Goal: Task Accomplishment & Management: Complete application form

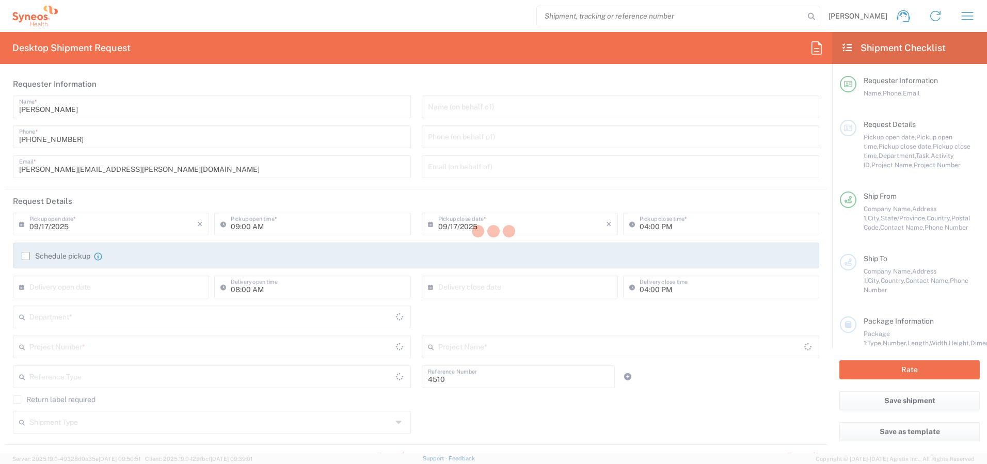
type input "Department"
type input "[GEOGRAPHIC_DATA]"
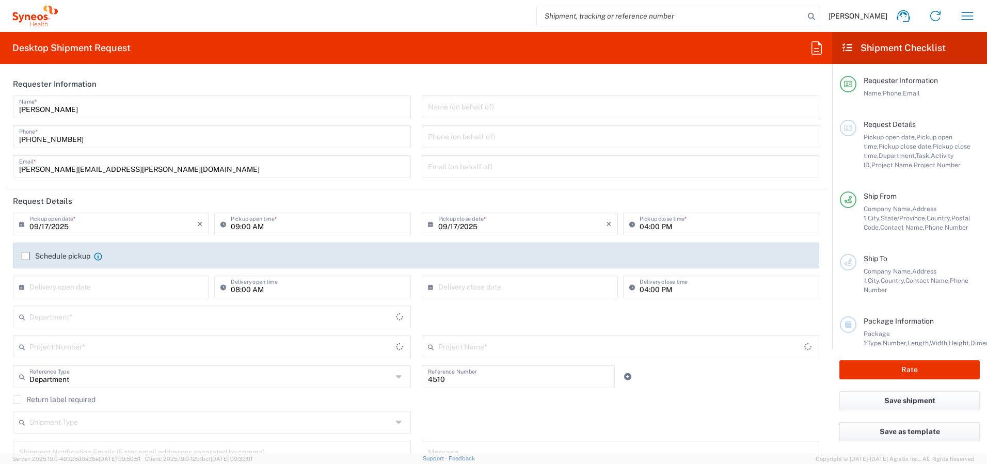
type input "[GEOGRAPHIC_DATA]"
type input "Syneos Health Canada LP- [GEOGRAPHIC_DATA]"
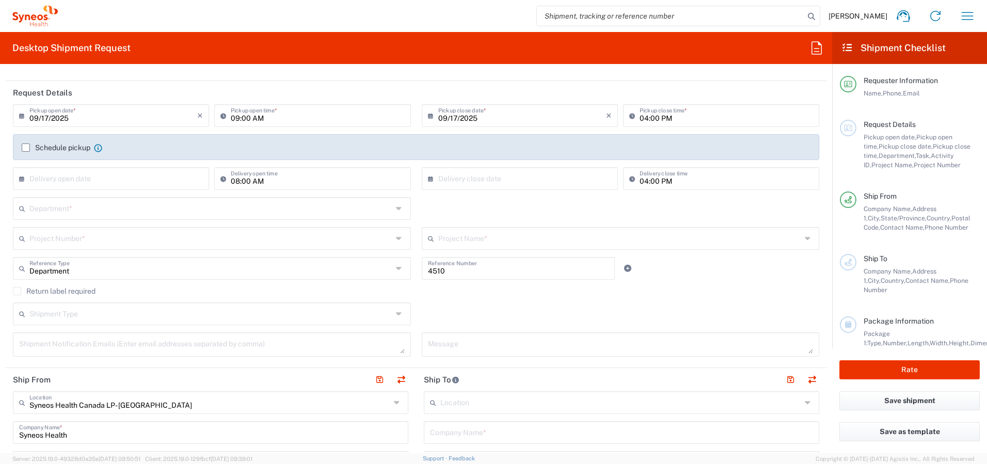
scroll to position [113, 0]
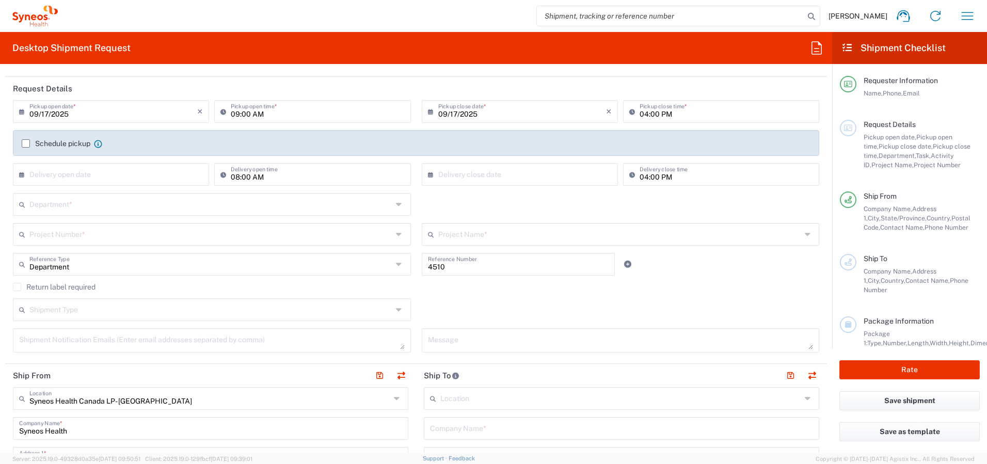
click at [28, 144] on label "Schedule pickup" at bounding box center [56, 143] width 69 height 8
click at [26, 143] on input "Schedule pickup" at bounding box center [26, 143] width 0 height 0
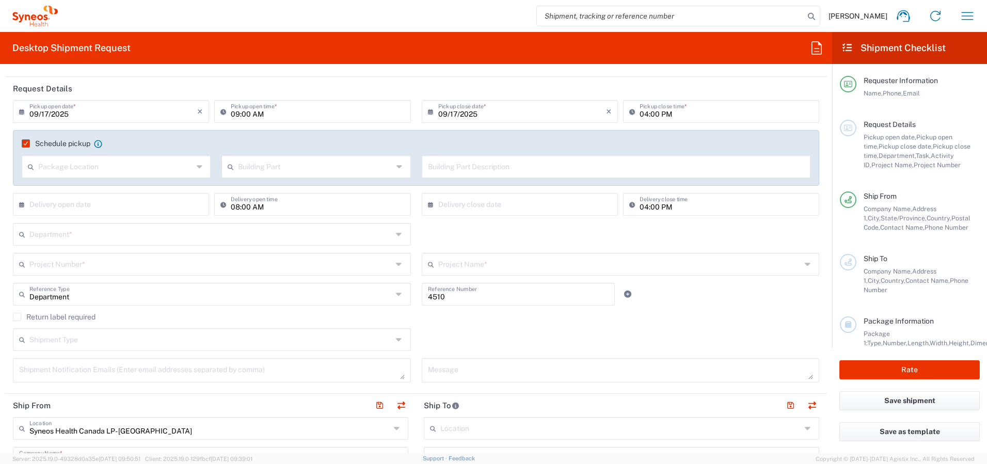
click at [232, 114] on input "09:00 AM" at bounding box center [317, 111] width 173 height 18
type input "12:00 PM"
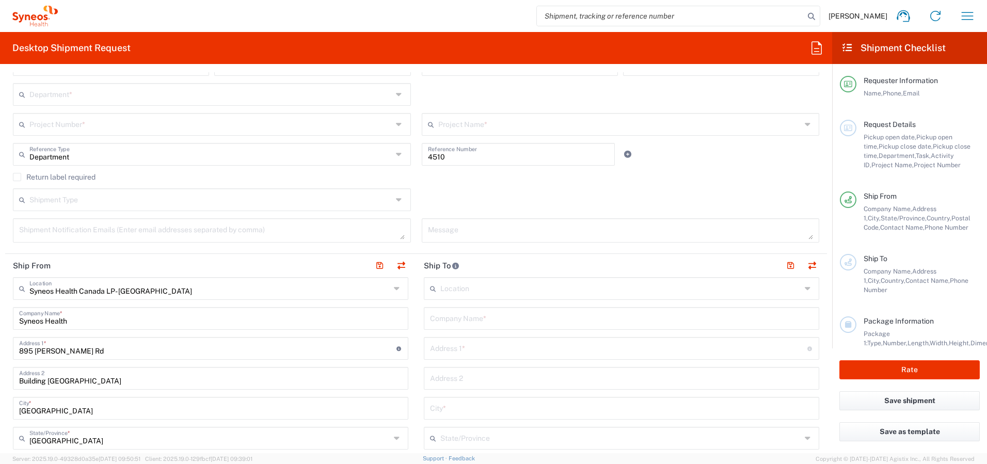
scroll to position [267, 0]
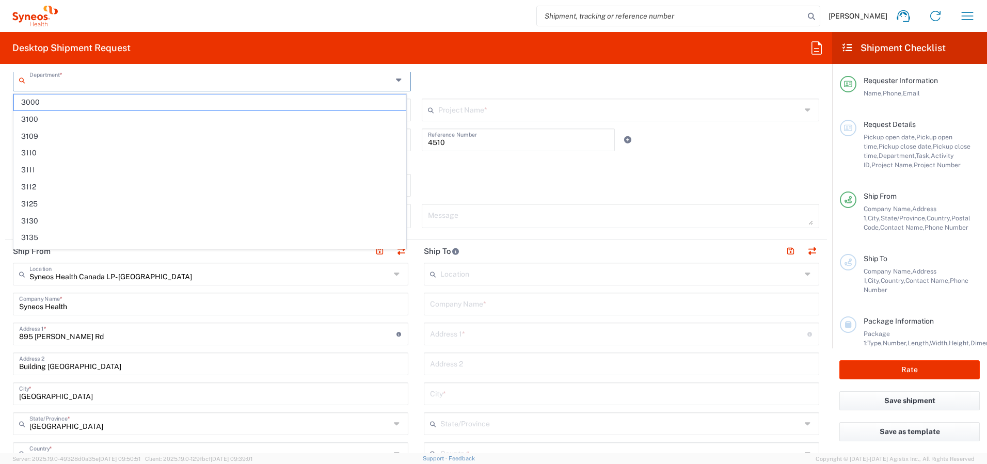
click at [152, 82] on input "text" at bounding box center [210, 79] width 363 height 18
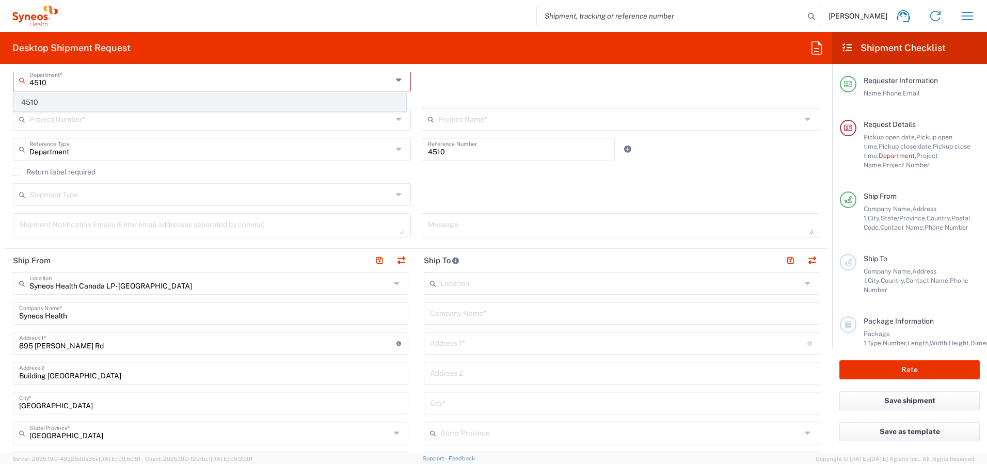
type input "4510"
click at [79, 101] on span "4510" at bounding box center [210, 102] width 392 height 16
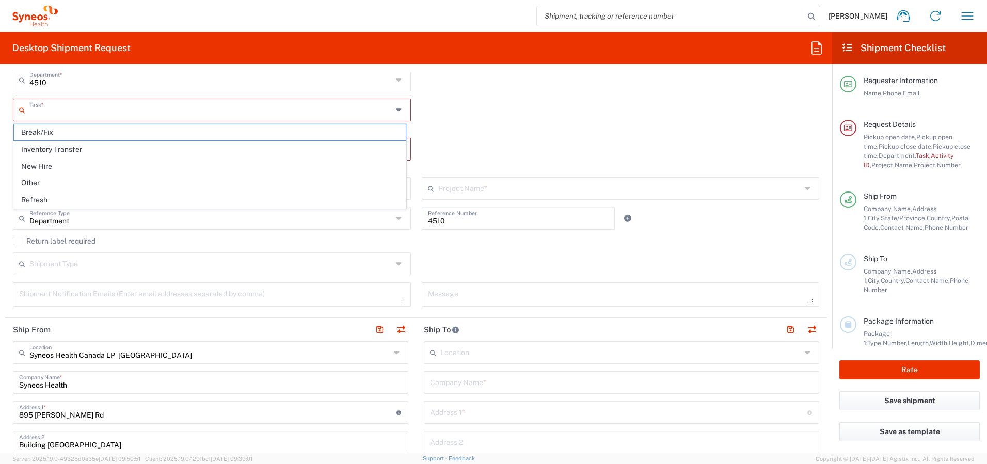
click at [154, 111] on input "text" at bounding box center [210, 109] width 363 height 18
click at [148, 134] on span "Break/Fix" at bounding box center [210, 132] width 392 height 16
type input "Break/Fix"
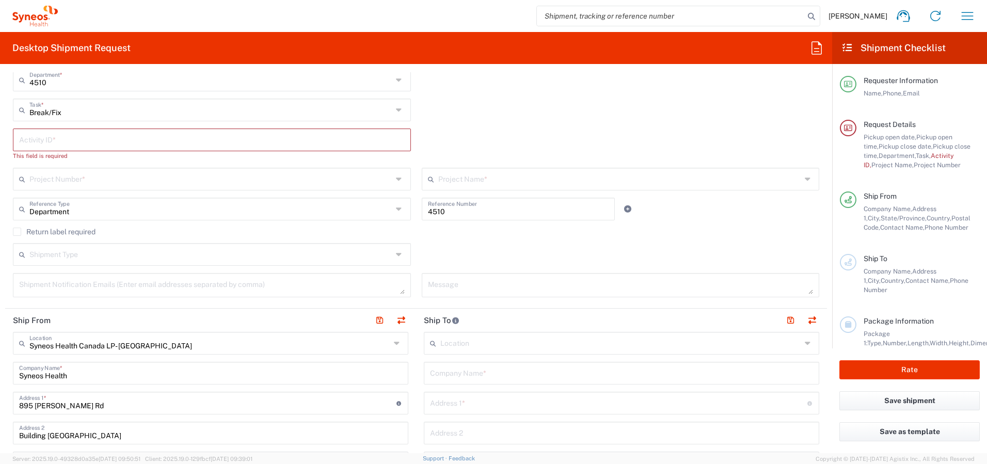
click at [118, 135] on input "text" at bounding box center [212, 139] width 386 height 18
paste input "INC2650046"
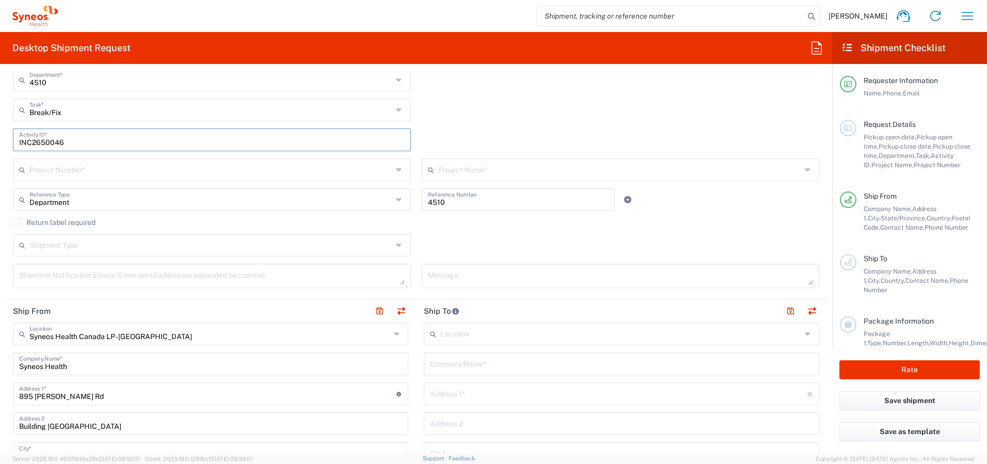
type input "INC2650046"
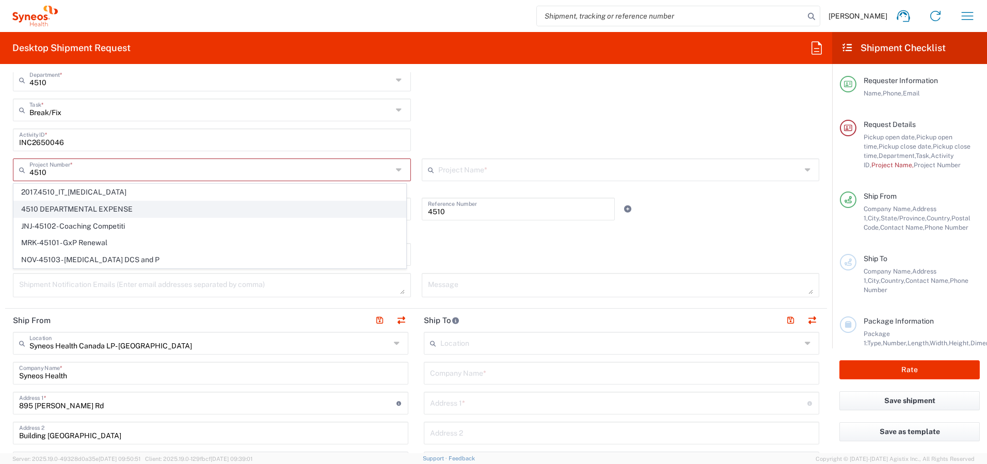
click at [145, 212] on span "4510 DEPARTMENTAL EXPENSE" at bounding box center [210, 209] width 392 height 16
type input "4510 DEPARTMENTAL EXPENSE"
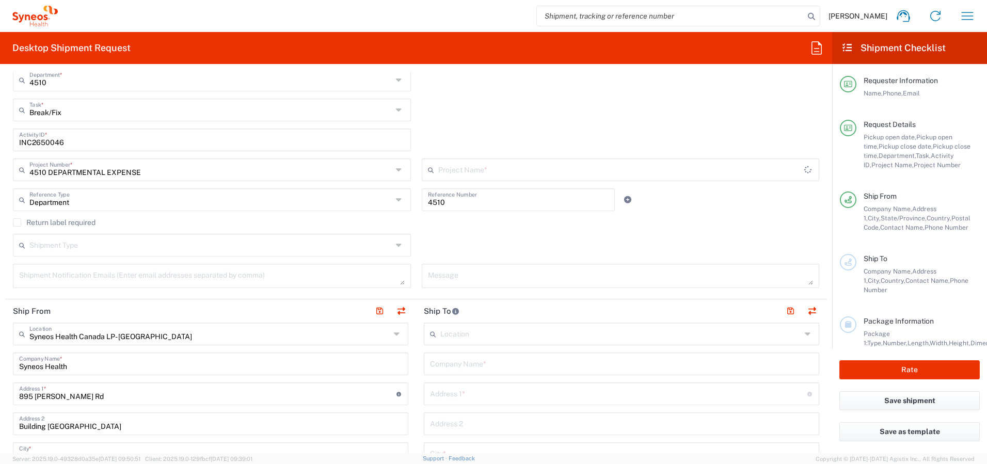
type input "4510 DEPARTMENTAL EXPENSE"
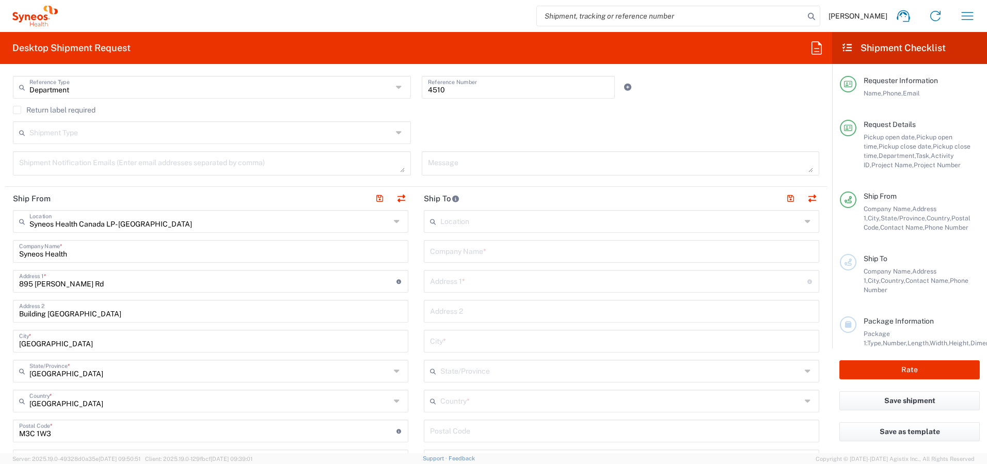
scroll to position [390, 0]
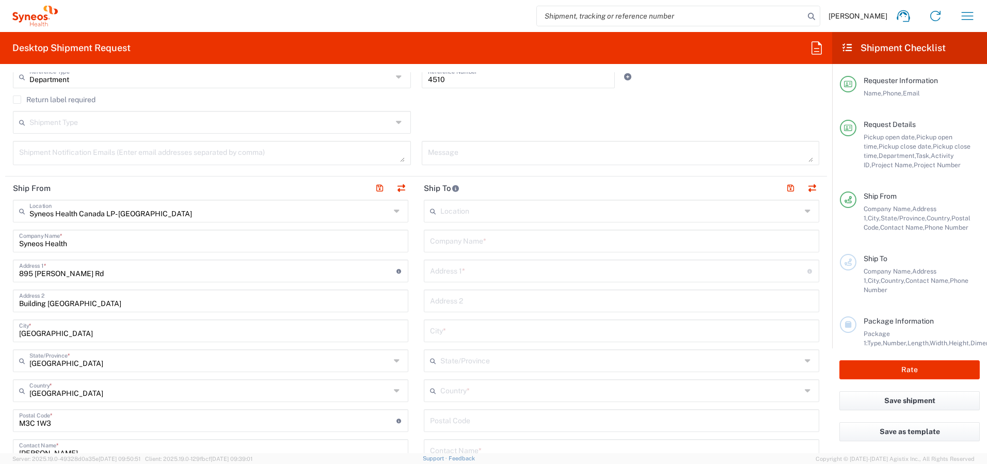
click at [18, 100] on label "Return label required" at bounding box center [54, 99] width 83 height 8
click at [17, 100] on input "Return label required" at bounding box center [17, 100] width 0 height 0
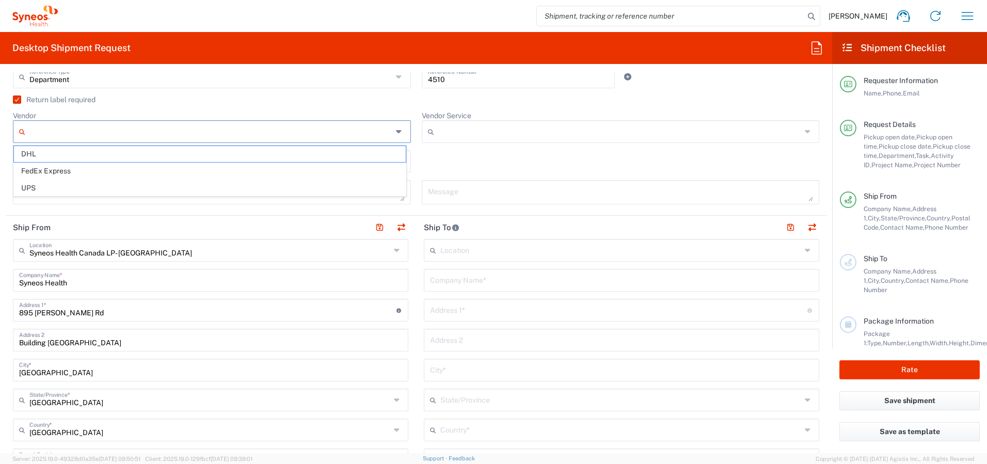
click at [98, 130] on input "Vendor" at bounding box center [210, 131] width 363 height 17
click at [93, 175] on span "FedEx Express" at bounding box center [210, 171] width 392 height 16
type input "FedEx Express"
click at [103, 161] on input "text" at bounding box center [210, 161] width 363 height 18
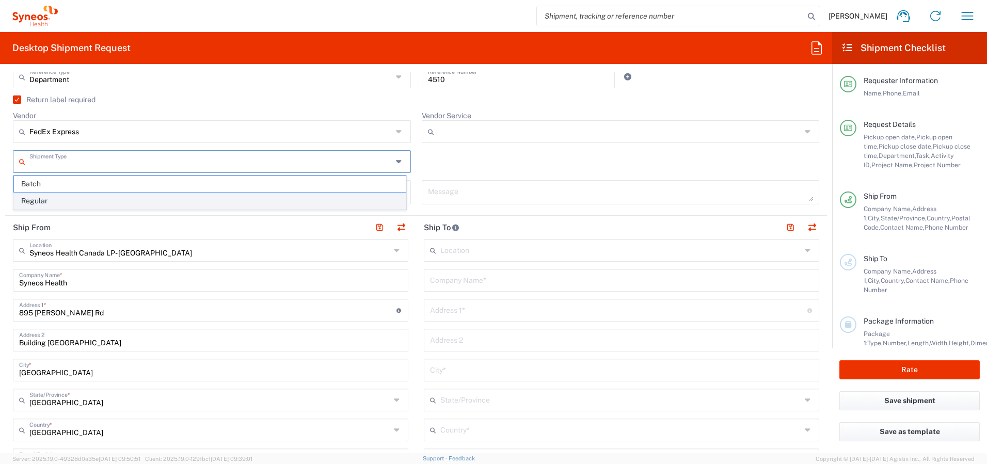
click at [100, 197] on span "Regular" at bounding box center [210, 201] width 392 height 16
type input "Regular"
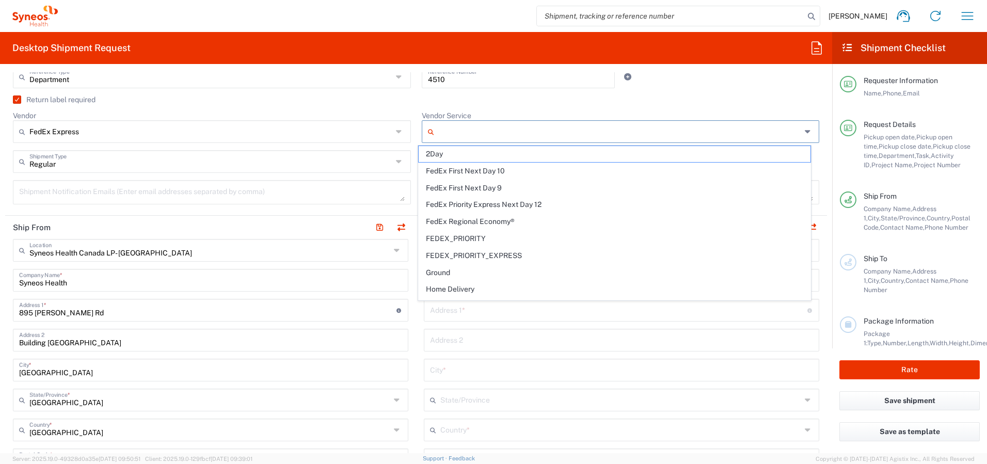
click at [438, 131] on input "Vendor Service" at bounding box center [619, 131] width 363 height 17
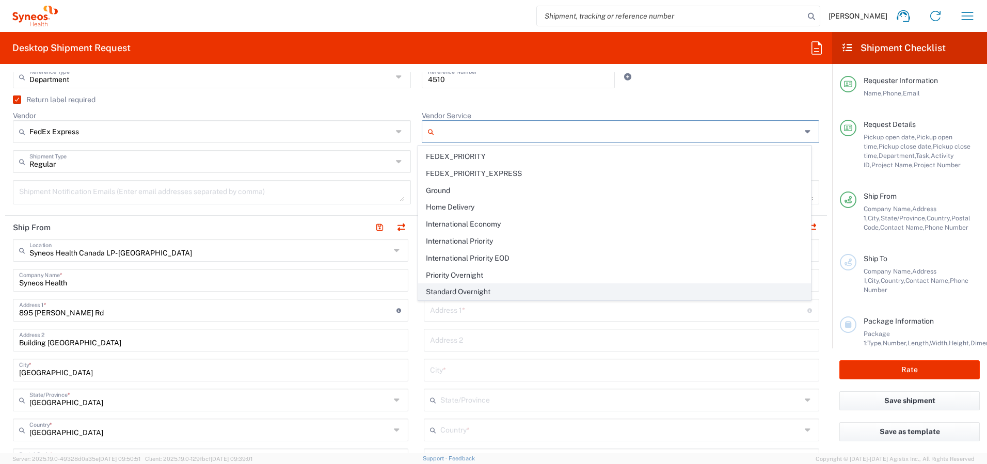
click at [471, 289] on span "Standard Overnight" at bounding box center [615, 292] width 392 height 16
type input "Standard Overnight"
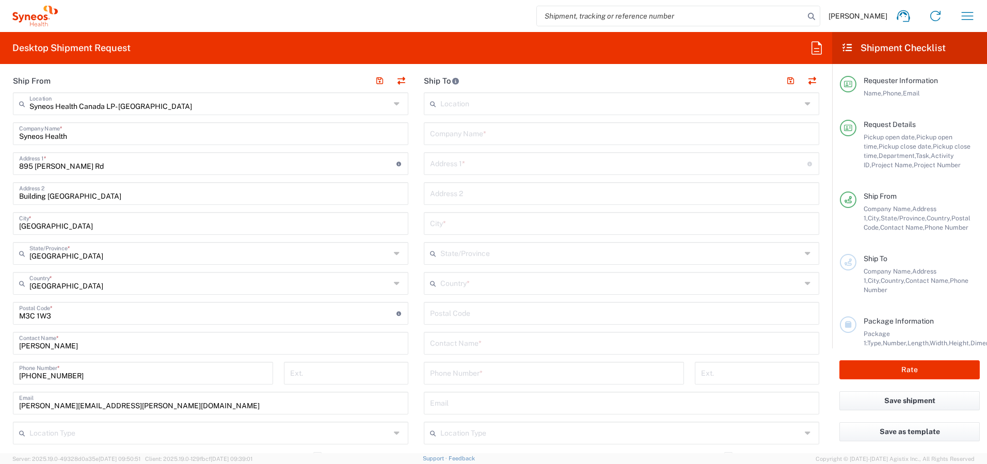
scroll to position [545, 0]
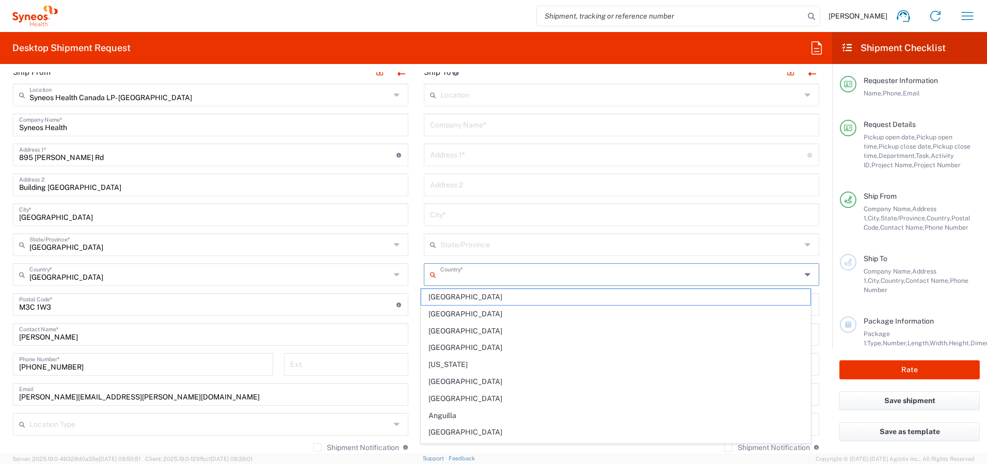
click at [449, 277] on input "text" at bounding box center [620, 274] width 361 height 18
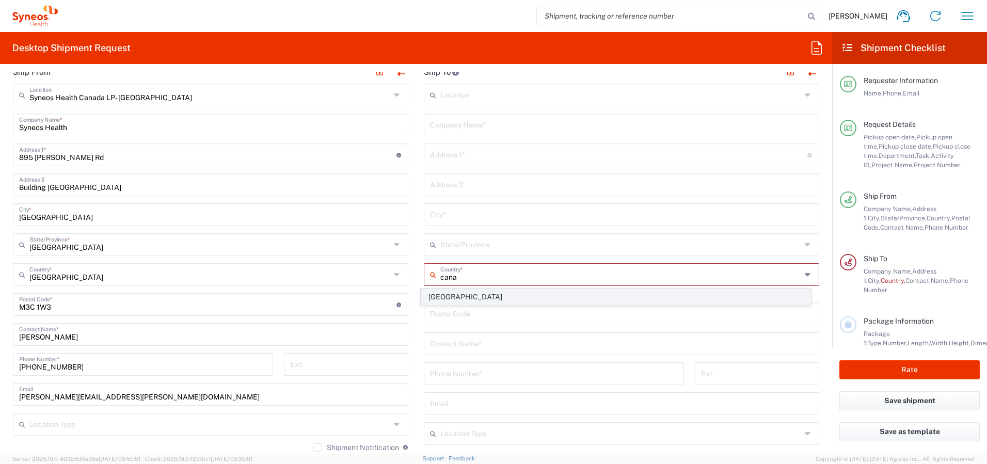
click at [436, 299] on span "[GEOGRAPHIC_DATA]" at bounding box center [616, 297] width 390 height 16
type input "[GEOGRAPHIC_DATA]"
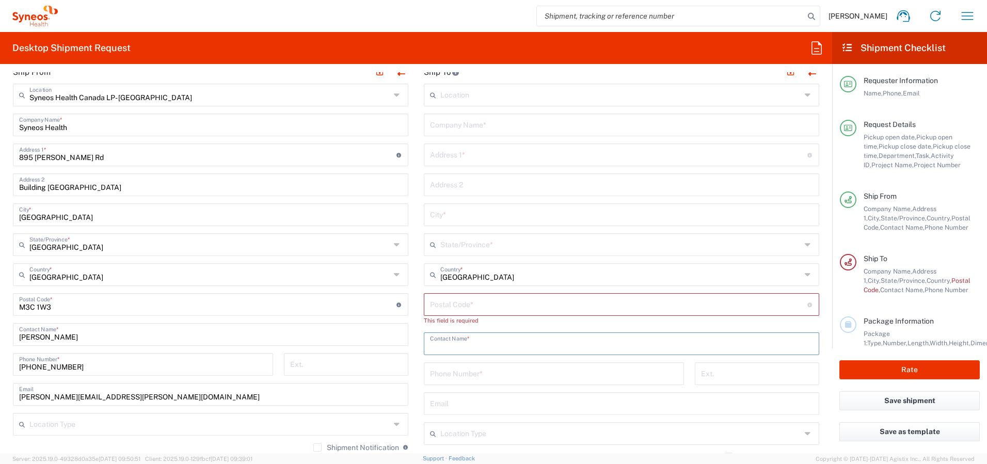
click at [444, 347] on input "text" at bounding box center [621, 343] width 383 height 18
paste input "[PERSON_NAME]"
type input "[PERSON_NAME]"
click at [452, 122] on input "text" at bounding box center [621, 124] width 383 height 18
paste input "[PERSON_NAME]"
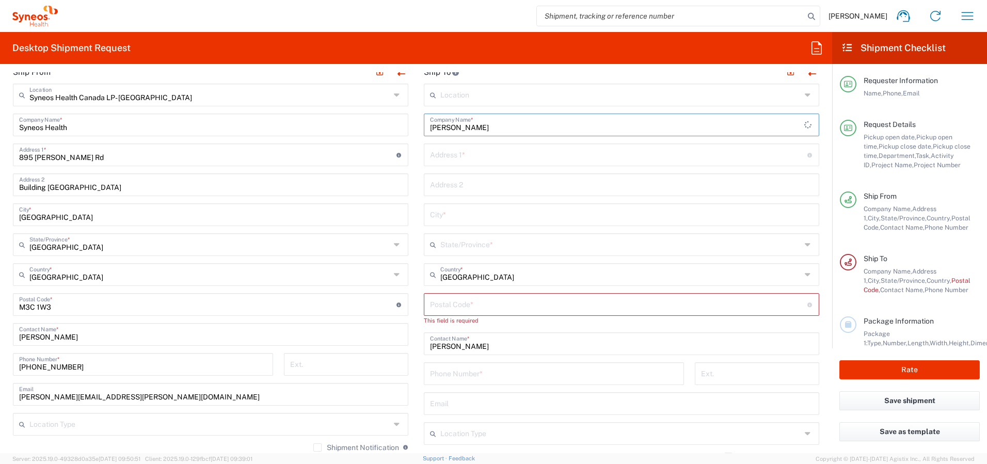
type input "[PERSON_NAME]"
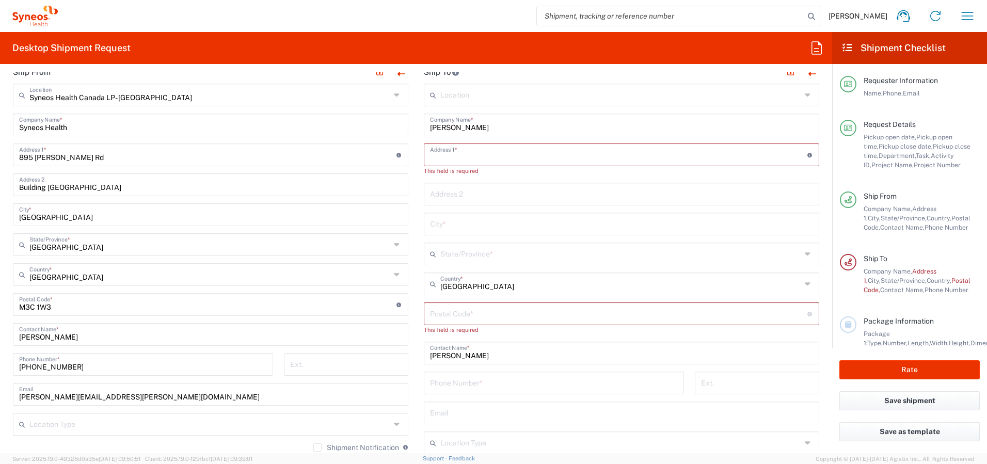
paste input "2584 Bromus Path"
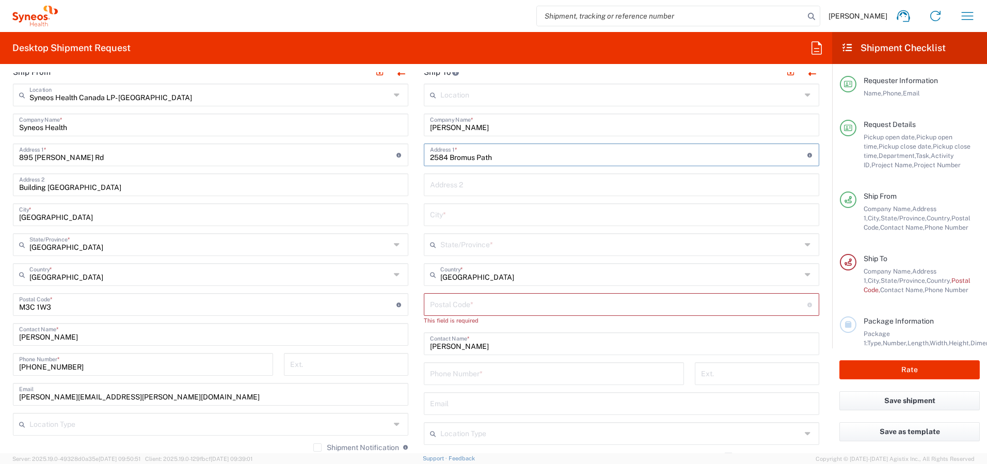
type input "2584 Bromus Path"
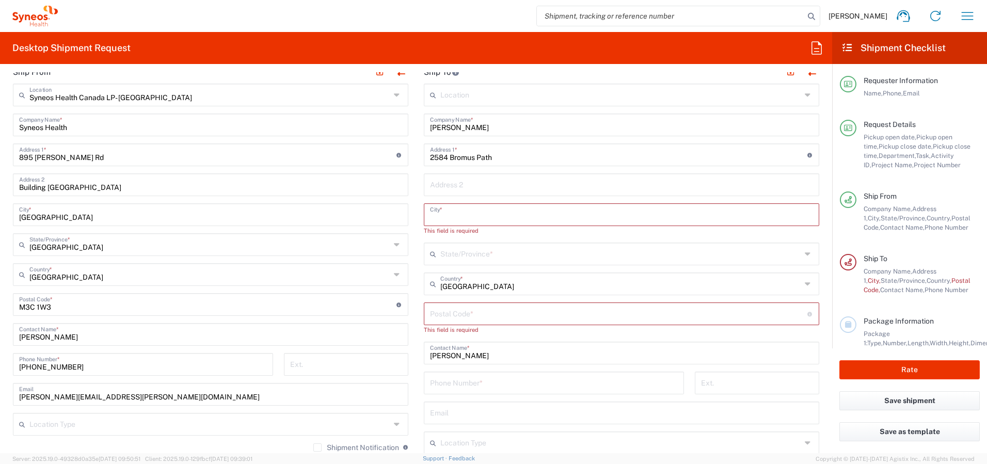
paste input "Oshawa"
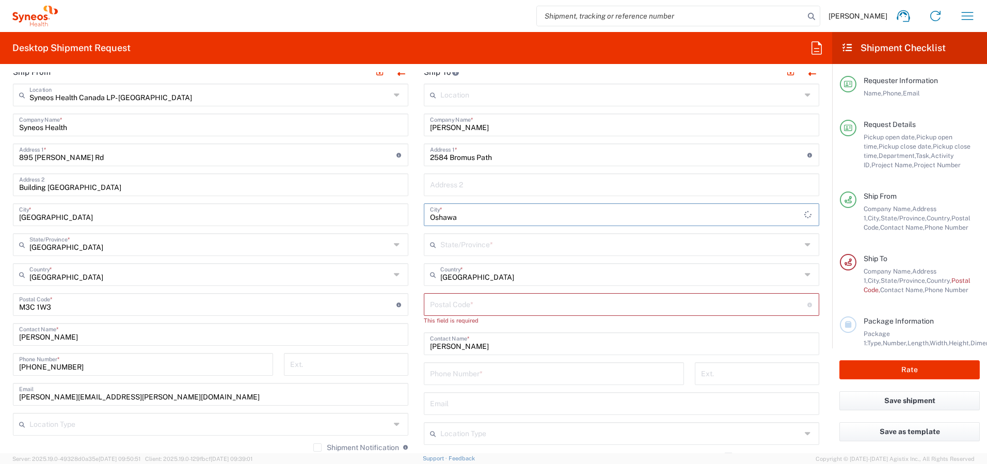
type input "Oshawa"
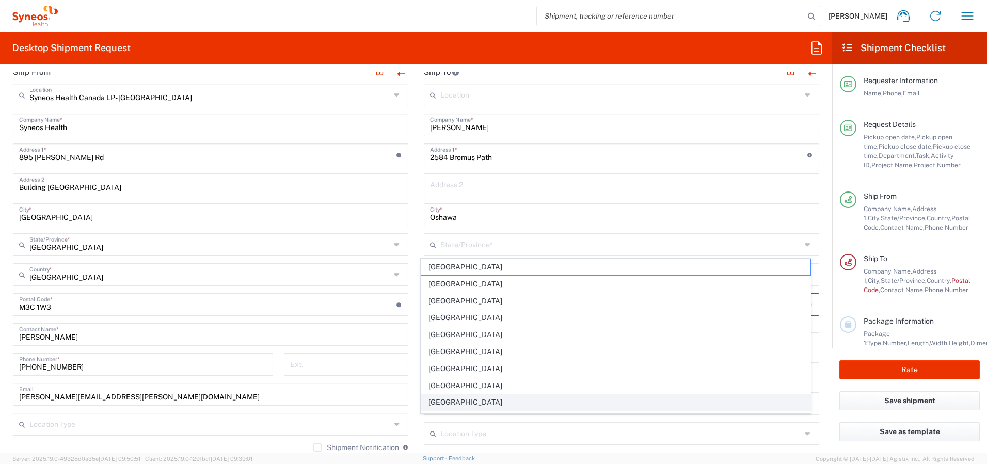
click at [453, 404] on span "[GEOGRAPHIC_DATA]" at bounding box center [616, 402] width 390 height 16
type input "[GEOGRAPHIC_DATA]"
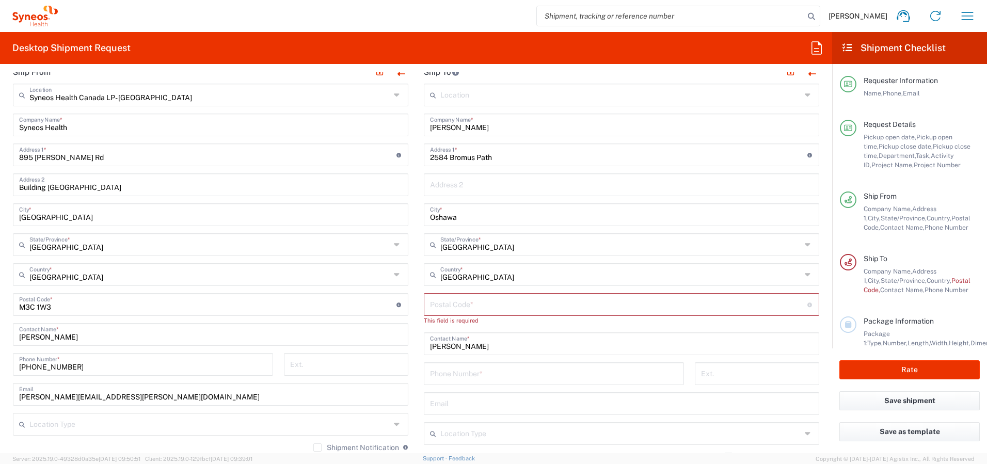
type input "[GEOGRAPHIC_DATA]"
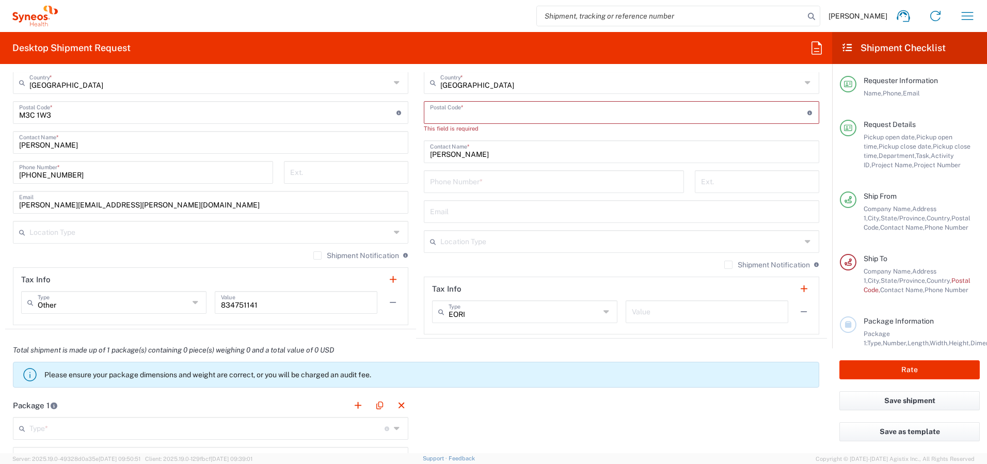
scroll to position [739, 0]
click at [457, 181] on input "tel" at bounding box center [554, 179] width 248 height 18
paste input "12893565922"
type input "12893565922"
click at [445, 105] on input "undefined" at bounding box center [618, 110] width 377 height 18
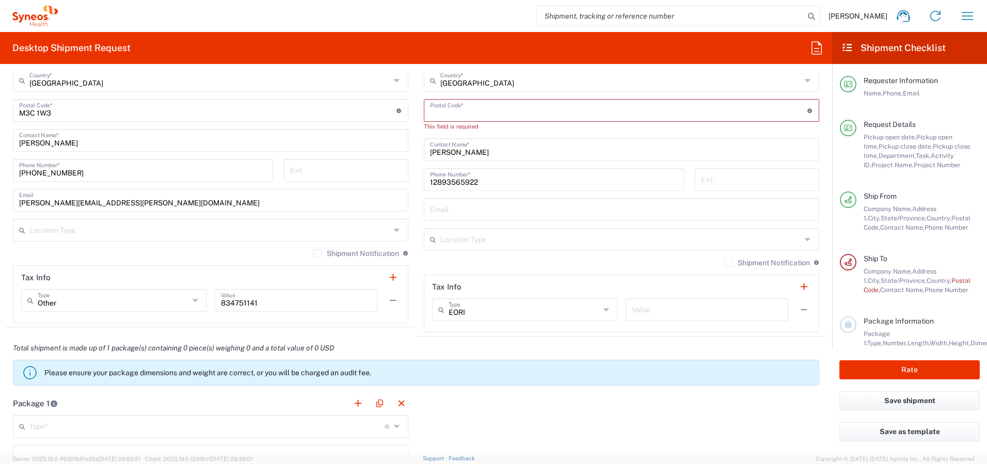
paste input "L1L 0K7"
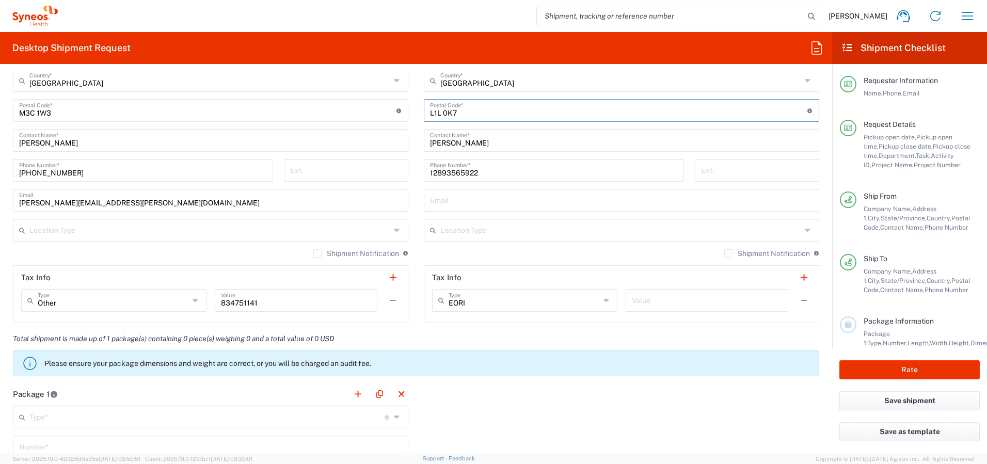
type input "L1L 0K7"
paste input "[EMAIL_ADDRESS][DOMAIN_NAME]"
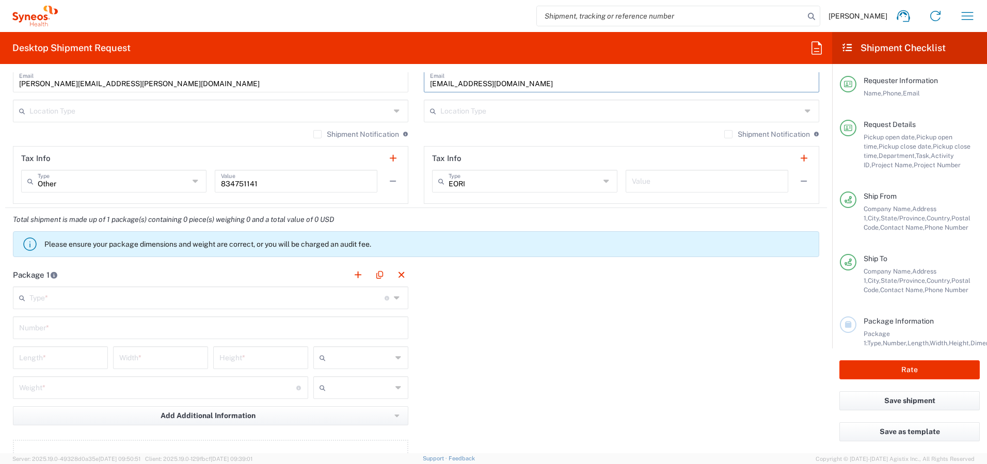
scroll to position [864, 0]
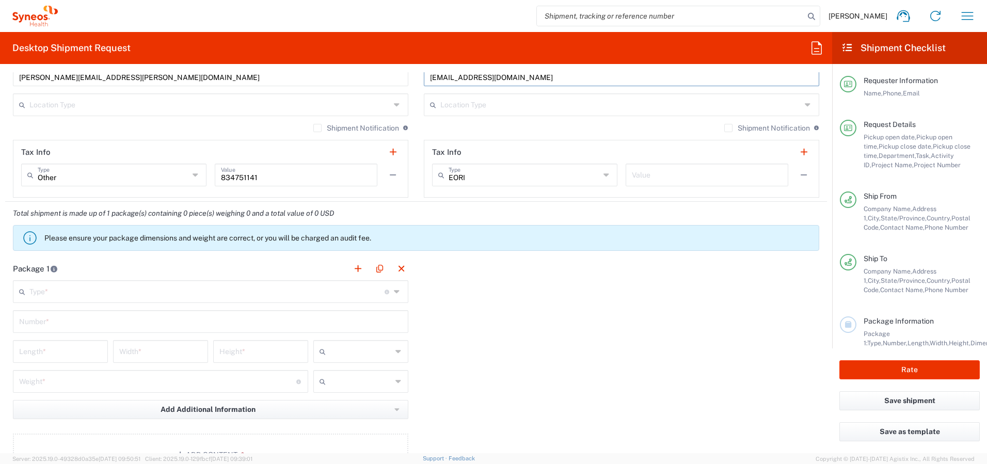
type input "[EMAIL_ADDRESS][DOMAIN_NAME]"
click at [347, 104] on input "text" at bounding box center [209, 104] width 361 height 18
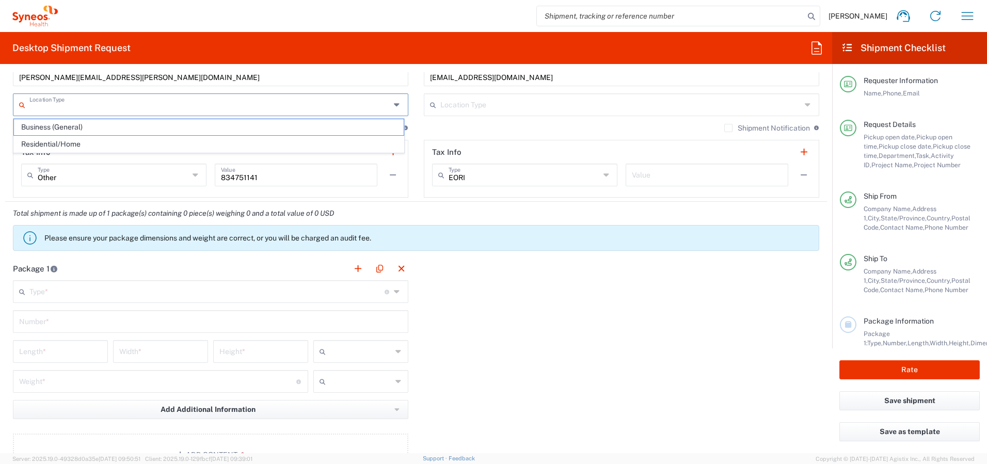
click at [323, 129] on span "Business (General)" at bounding box center [209, 127] width 390 height 16
type input "Business (General)"
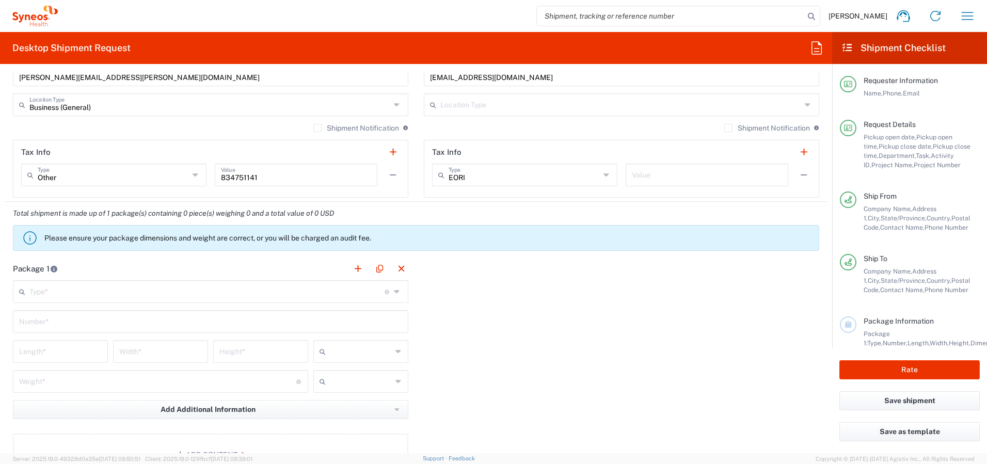
click at [459, 104] on input "text" at bounding box center [620, 104] width 361 height 18
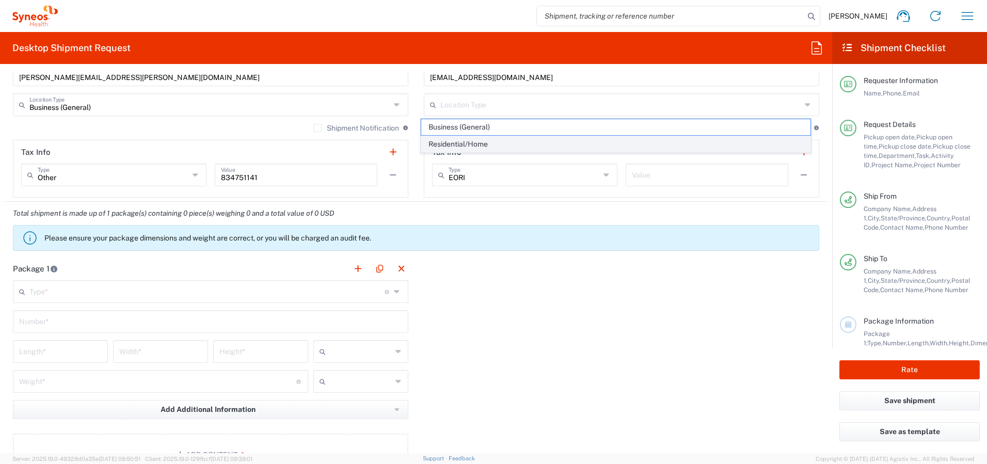
click at [458, 144] on span "Residential/Home" at bounding box center [616, 144] width 390 height 16
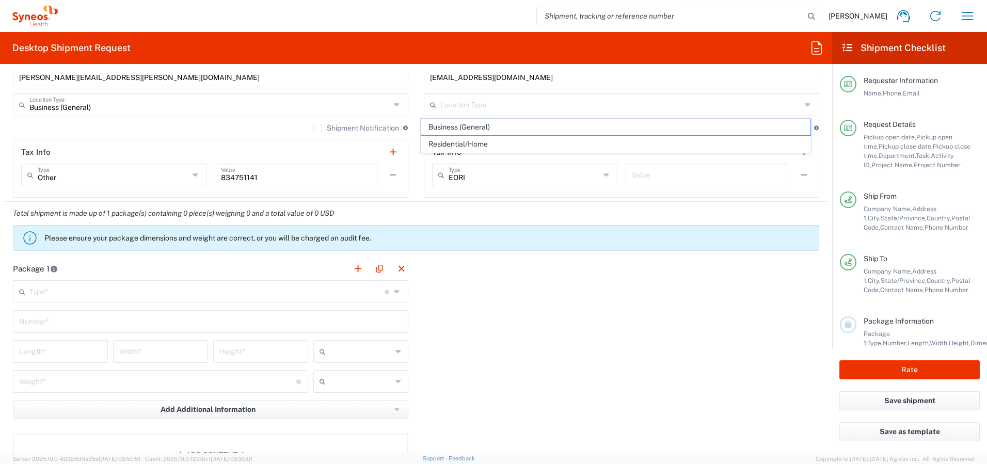
type input "Residential/Home"
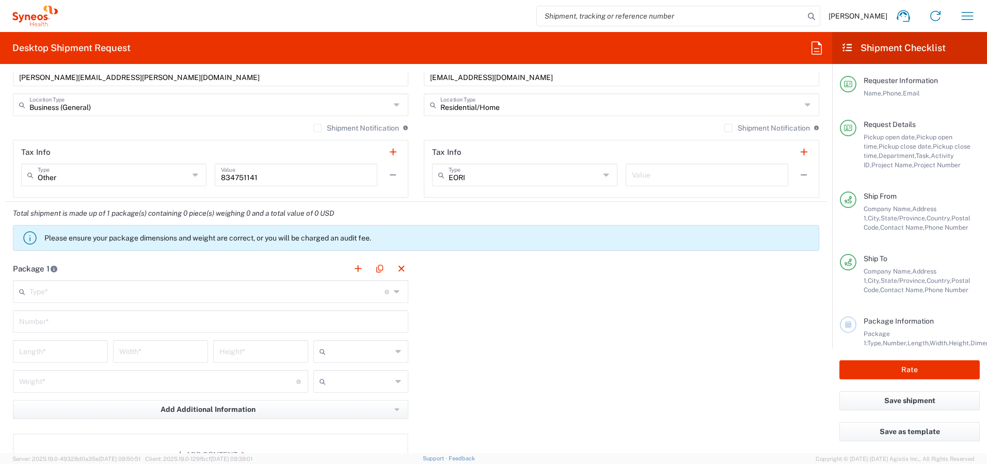
click at [724, 129] on label "Shipment Notification" at bounding box center [767, 128] width 86 height 8
click at [728, 128] on input "Shipment Notification" at bounding box center [728, 128] width 0 height 0
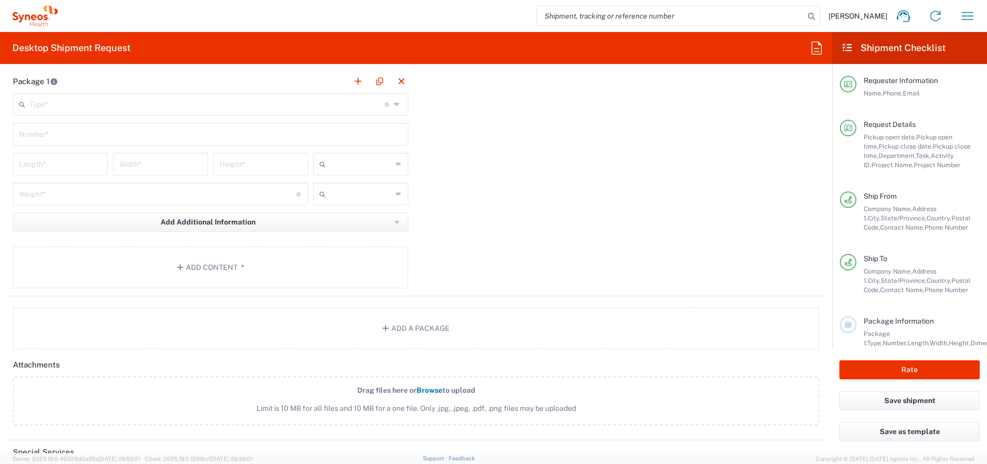
scroll to position [1055, 0]
click at [191, 257] on button "Add Content *" at bounding box center [210, 264] width 395 height 42
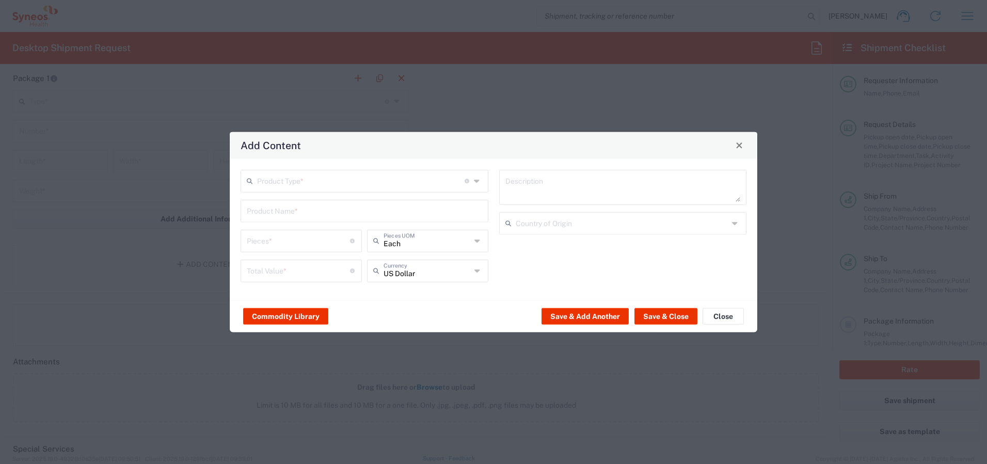
click at [312, 181] on input "text" at bounding box center [360, 180] width 207 height 18
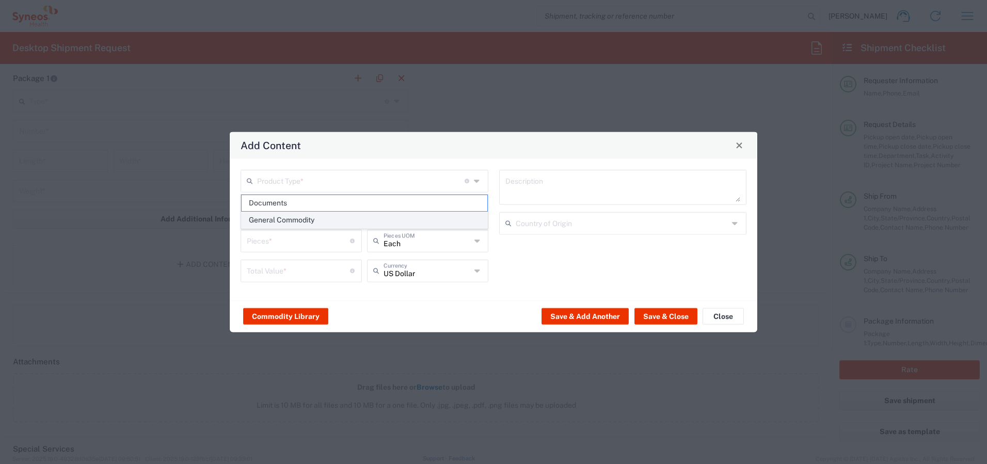
click at [309, 217] on span "General Commodity" at bounding box center [365, 220] width 246 height 16
type input "General Commodity"
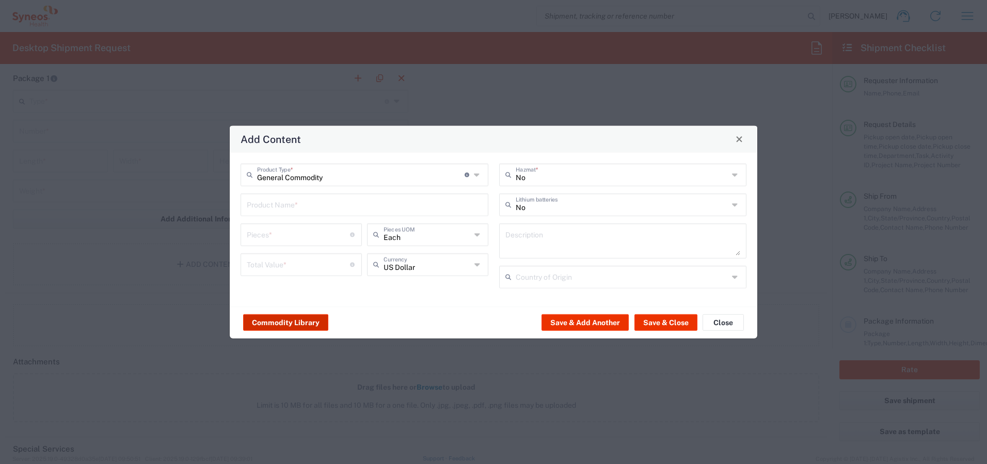
click at [281, 318] on button "Commodity Library" at bounding box center [285, 322] width 85 height 17
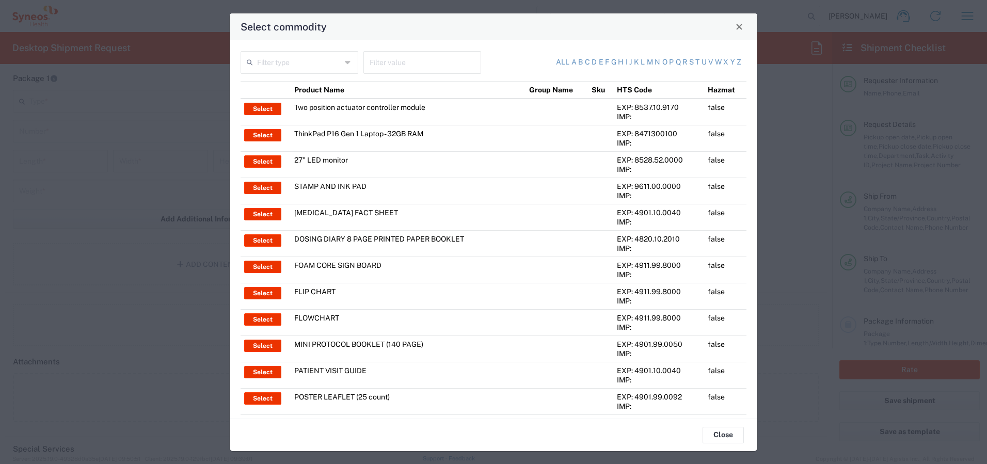
click at [300, 63] on input "text" at bounding box center [299, 62] width 84 height 18
click at [284, 84] on span "Product Name" at bounding box center [299, 85] width 114 height 16
type input "Product Name"
click at [396, 60] on input "text" at bounding box center [422, 62] width 105 height 18
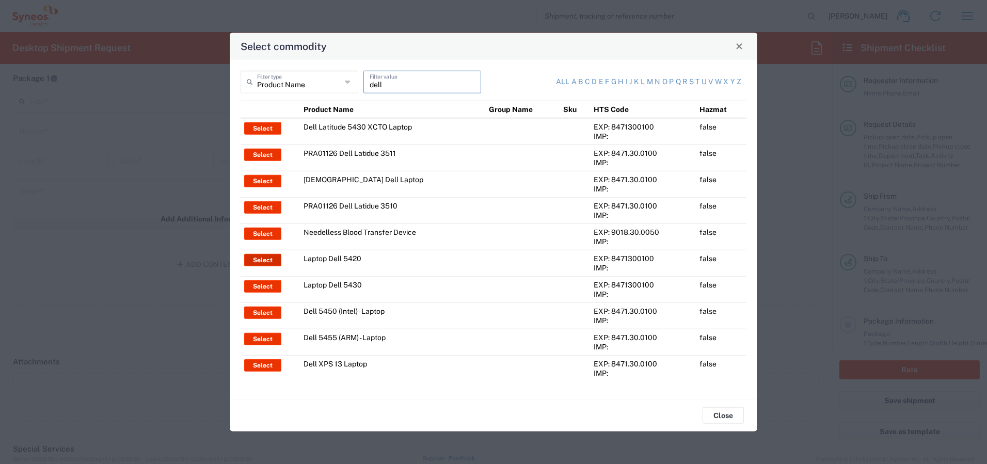
type input "dell"
click at [259, 255] on button "Select" at bounding box center [262, 259] width 37 height 12
type input "Laptop Dell 5420"
type textarea "Laptop Latitude Dell 5420"
type input "[GEOGRAPHIC_DATA]"
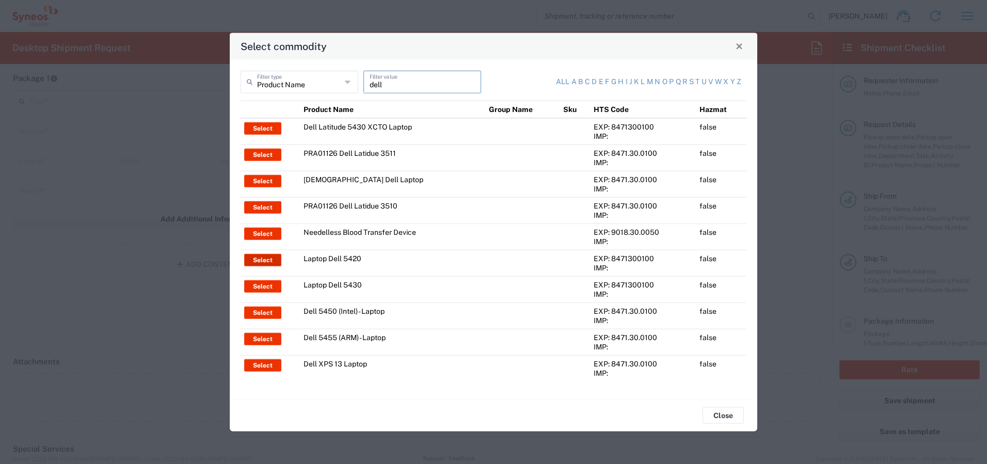
type input "Yes"
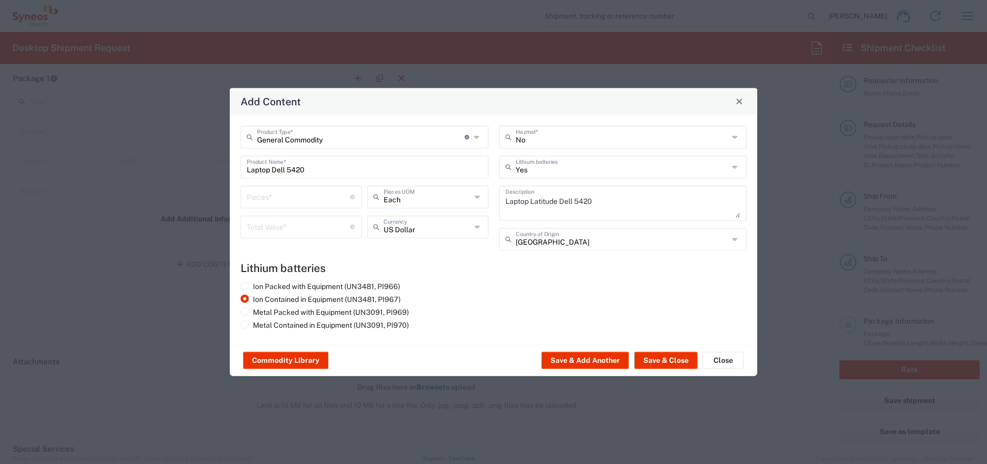
click at [288, 195] on input "number" at bounding box center [298, 196] width 103 height 18
type input "1"
click at [294, 231] on input "number" at bounding box center [298, 226] width 103 height 18
type input "1700"
click at [655, 359] on button "Save & Close" at bounding box center [665, 360] width 63 height 17
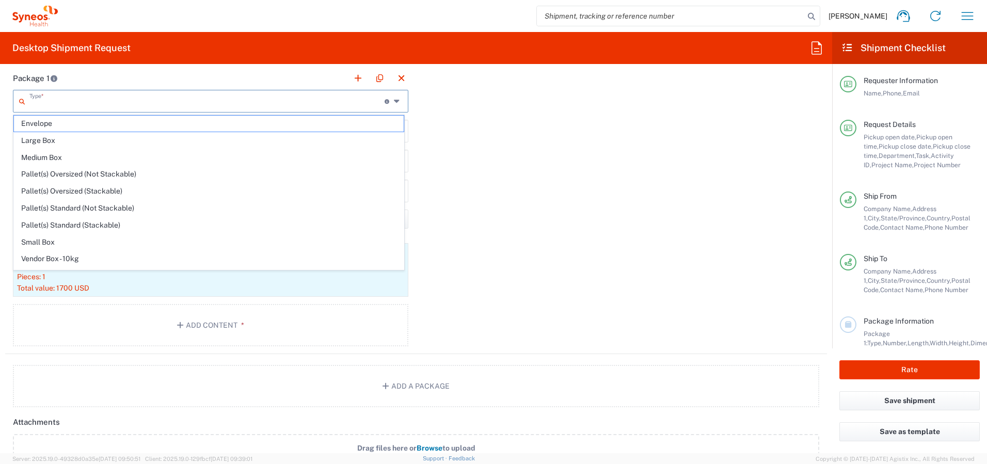
click at [124, 98] on input "text" at bounding box center [206, 100] width 355 height 18
click at [113, 156] on span "Medium Box" at bounding box center [209, 158] width 390 height 16
type input "Medium Box"
type input "13"
type input "11.5"
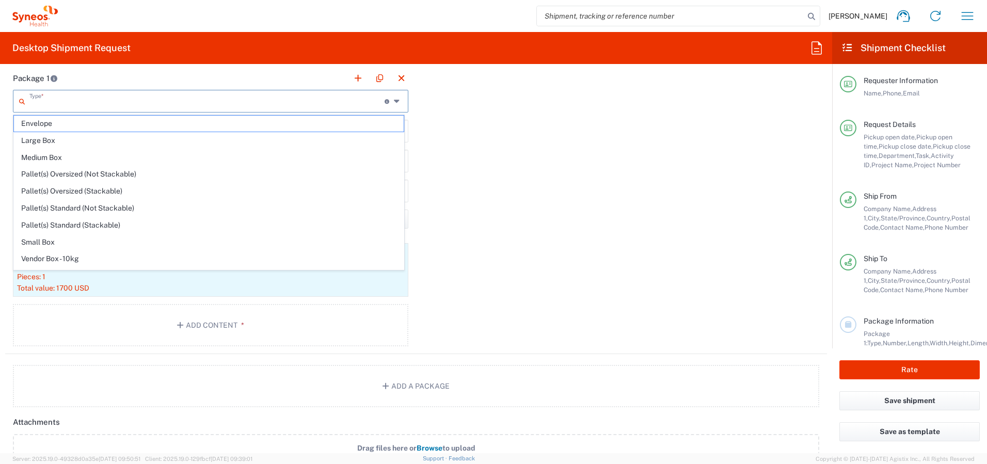
type input "2.5"
type input "in"
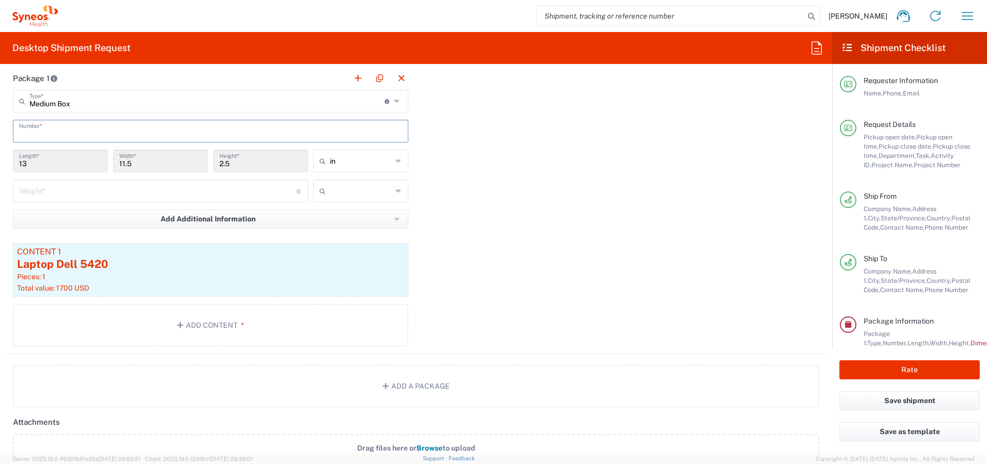
click at [105, 127] on input "text" at bounding box center [210, 130] width 383 height 18
type input "1"
click at [106, 193] on input "number" at bounding box center [157, 190] width 277 height 18
type input "7"
click at [359, 192] on input "text" at bounding box center [361, 191] width 62 height 17
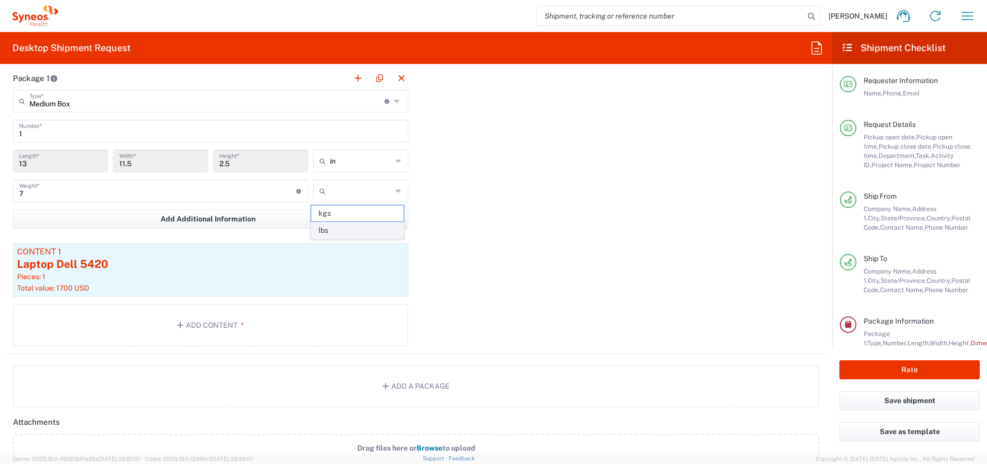
click at [351, 229] on span "lbs" at bounding box center [357, 230] width 92 height 16
type input "lbs"
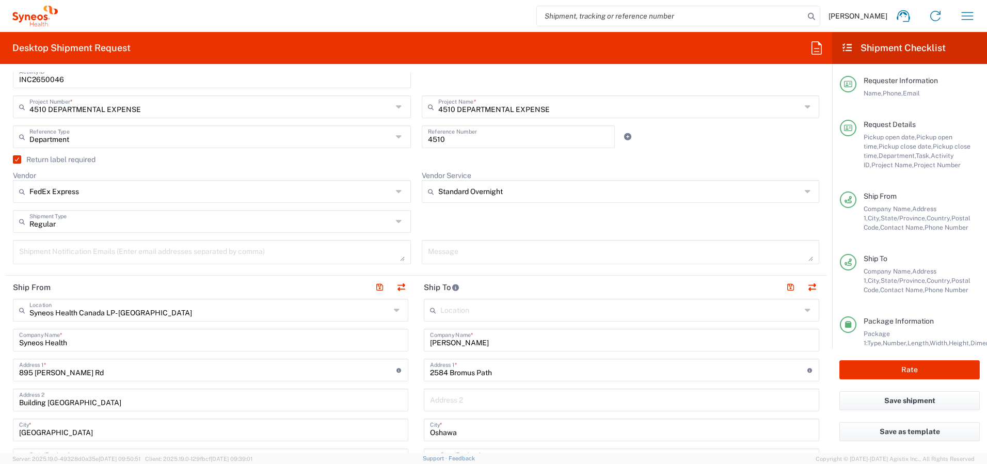
scroll to position [302, 0]
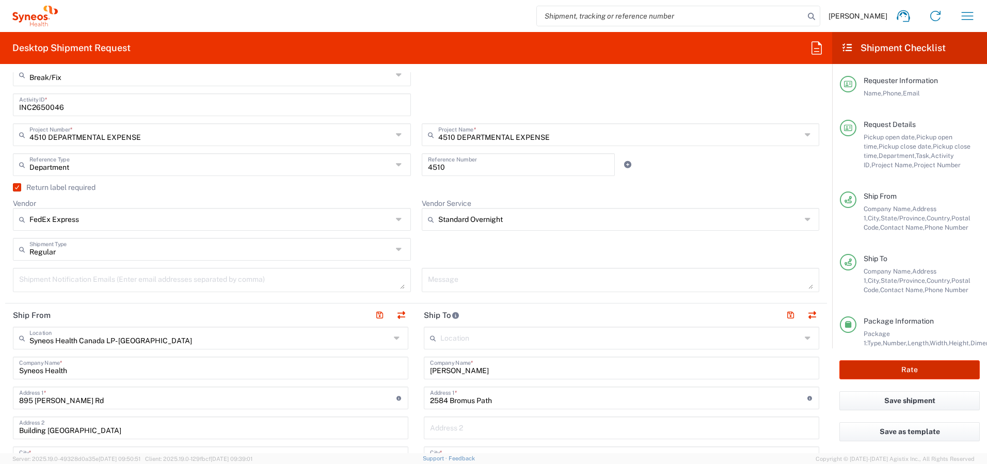
click at [896, 367] on button "Rate" at bounding box center [909, 369] width 140 height 19
type input "4510 DEPARTMENTAL EXPENSE"
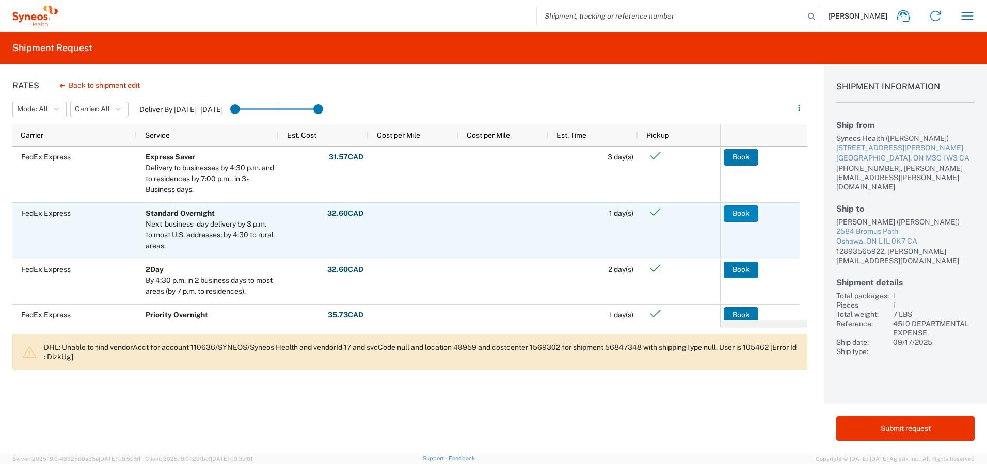
click at [738, 212] on button "Book" at bounding box center [741, 213] width 35 height 17
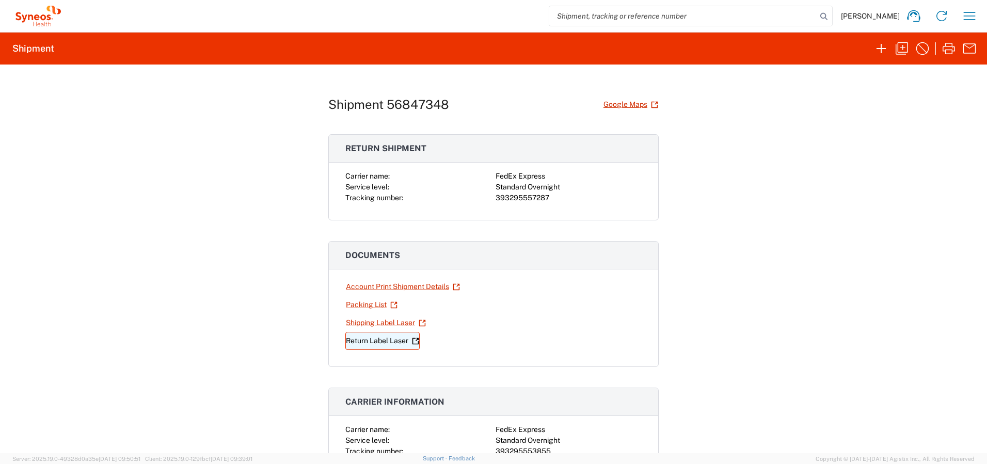
click at [368, 341] on link "Return Label Laser" at bounding box center [382, 341] width 74 height 18
click at [364, 322] on link "Shipping Label Laser" at bounding box center [385, 323] width 81 height 18
